Goal: Information Seeking & Learning: Learn about a topic

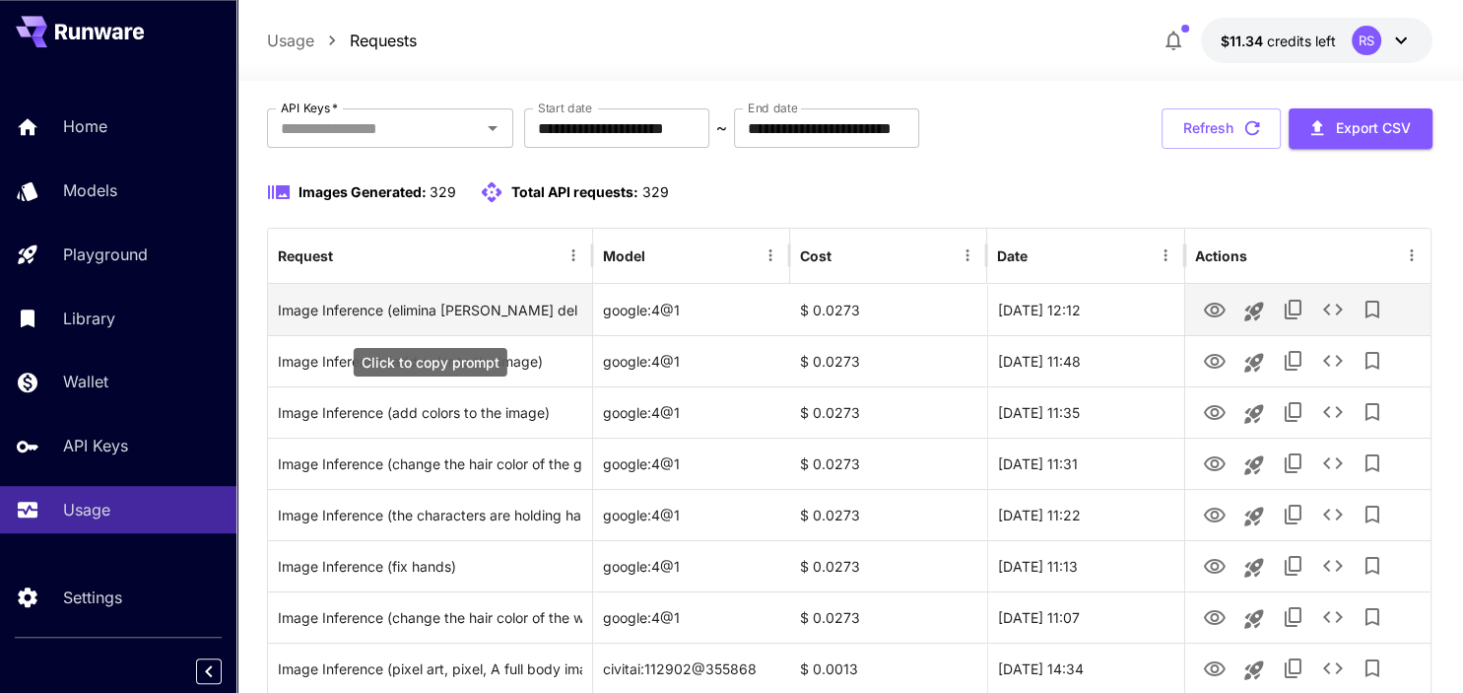
scroll to position [103, 0]
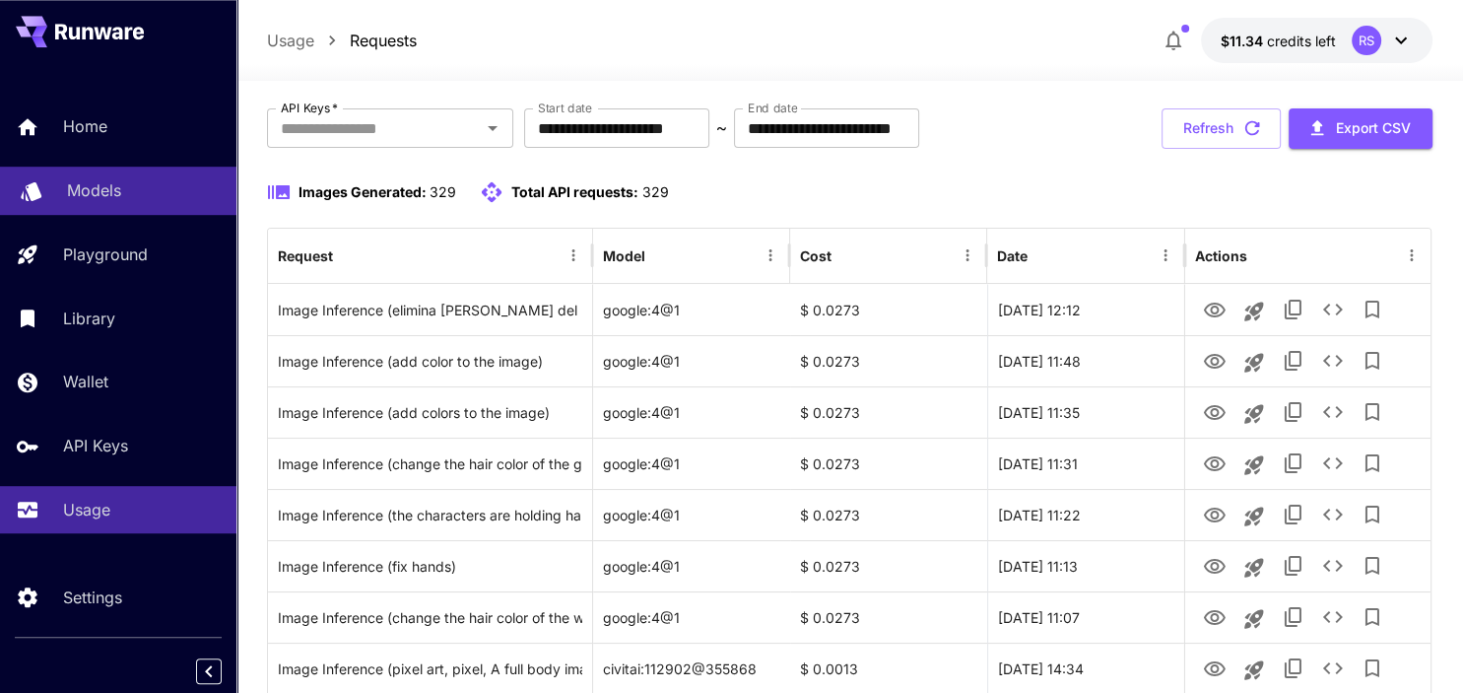
click at [80, 182] on p "Models" at bounding box center [94, 190] width 54 height 24
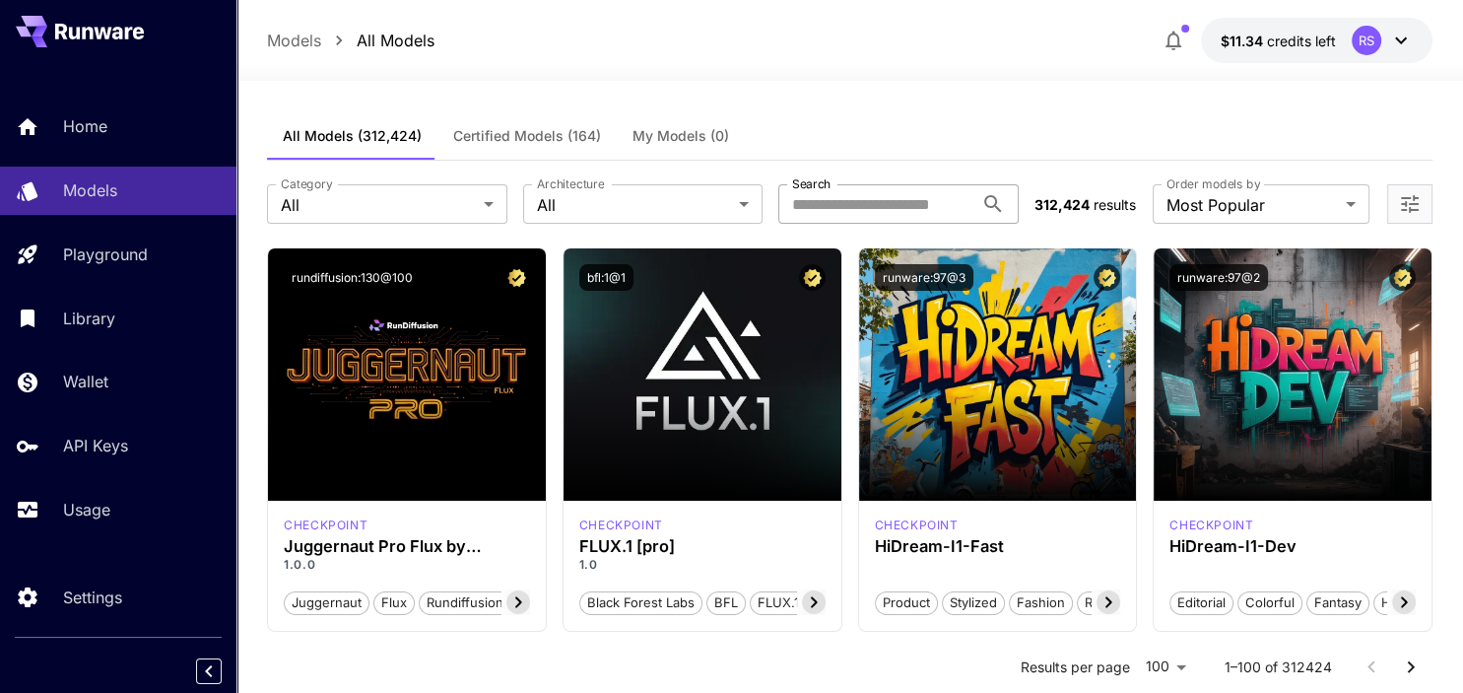
click at [948, 198] on input "Search" at bounding box center [875, 203] width 195 height 39
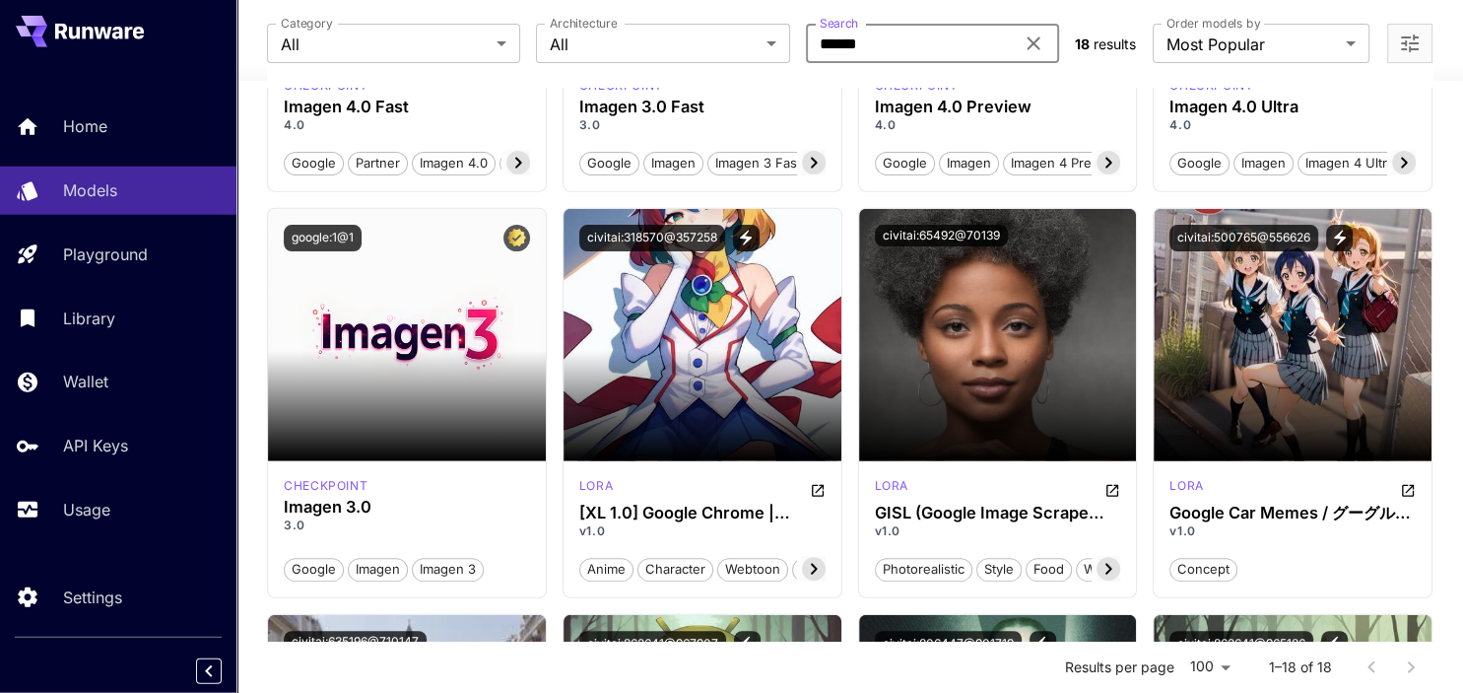
scroll to position [62, 0]
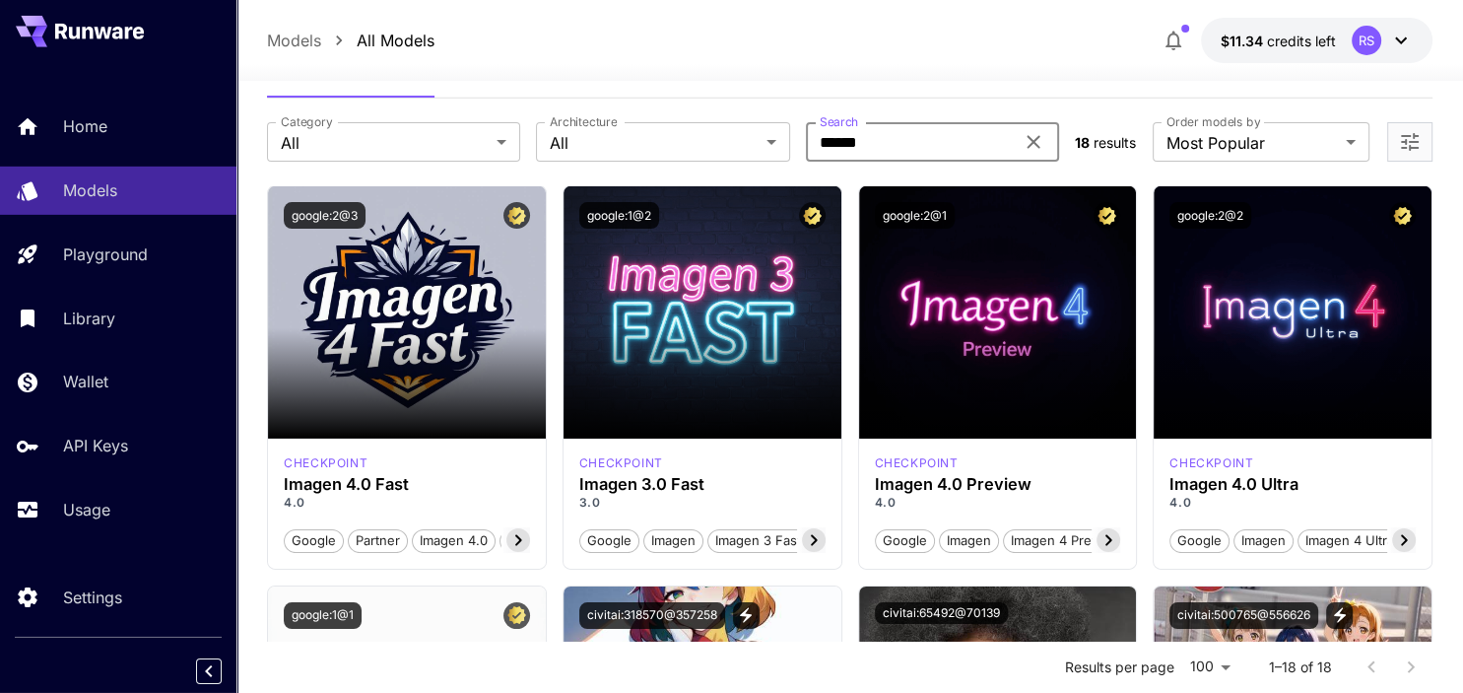
type input "******"
click at [1031, 141] on icon at bounding box center [1033, 142] width 13 height 13
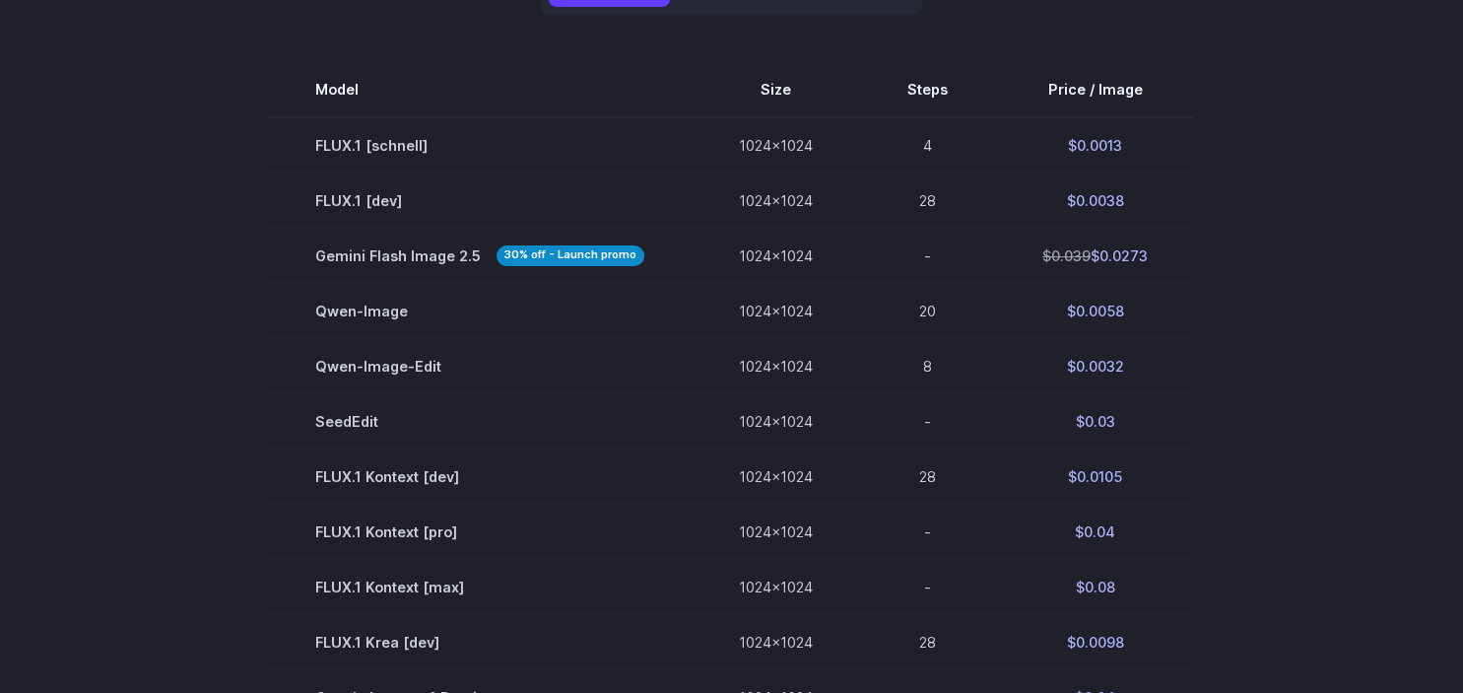
scroll to position [644, 0]
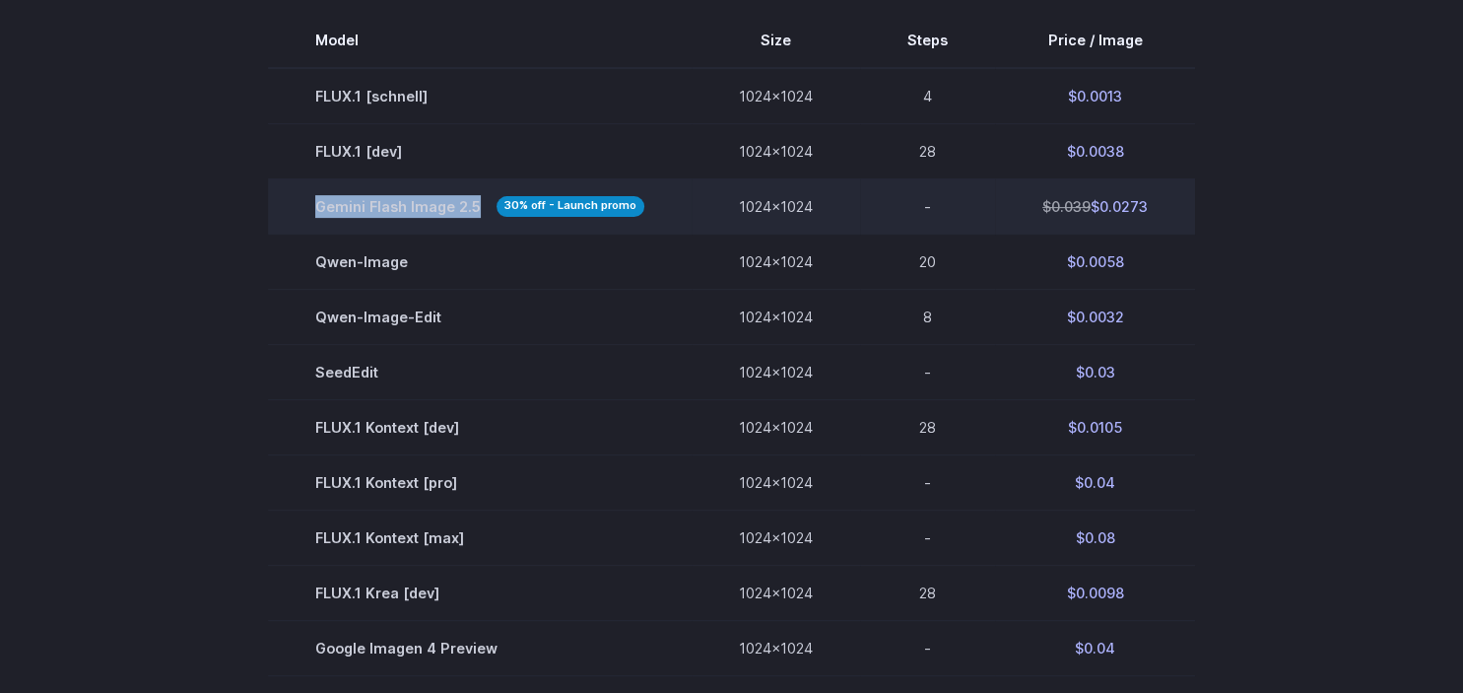
drag, startPoint x: 318, startPoint y: 206, endPoint x: 478, endPoint y: 205, distance: 159.6
click at [478, 205] on span "Gemini Flash Image 2.5 30% off - Launch promo" at bounding box center [479, 206] width 329 height 23
copy span "Gemini Flash Image 2.5"
